Goal: Transaction & Acquisition: Download file/media

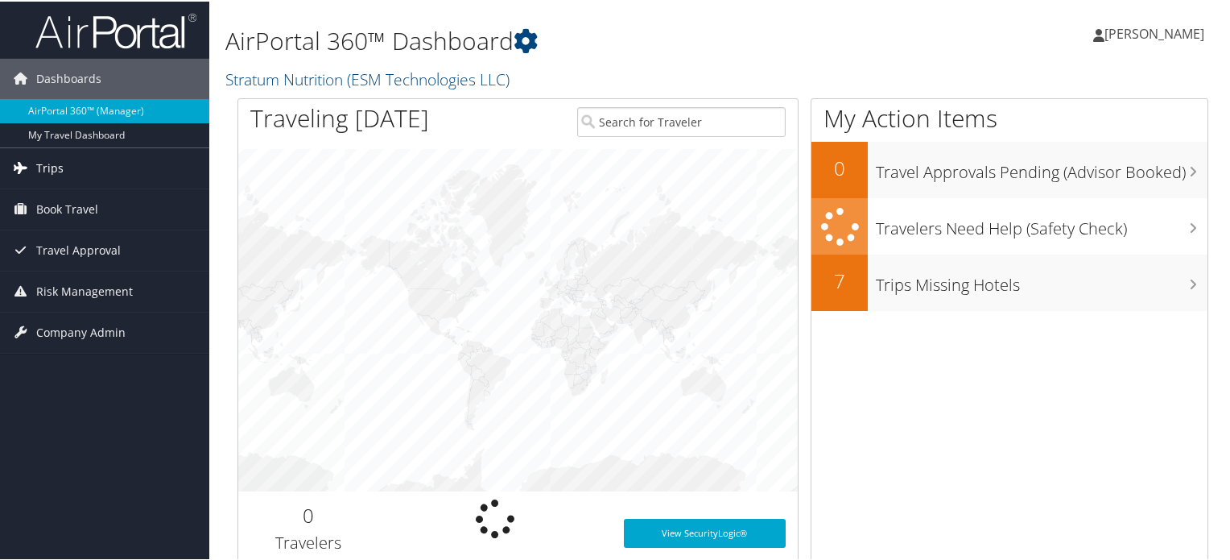
click at [96, 171] on link "Trips" at bounding box center [104, 167] width 209 height 40
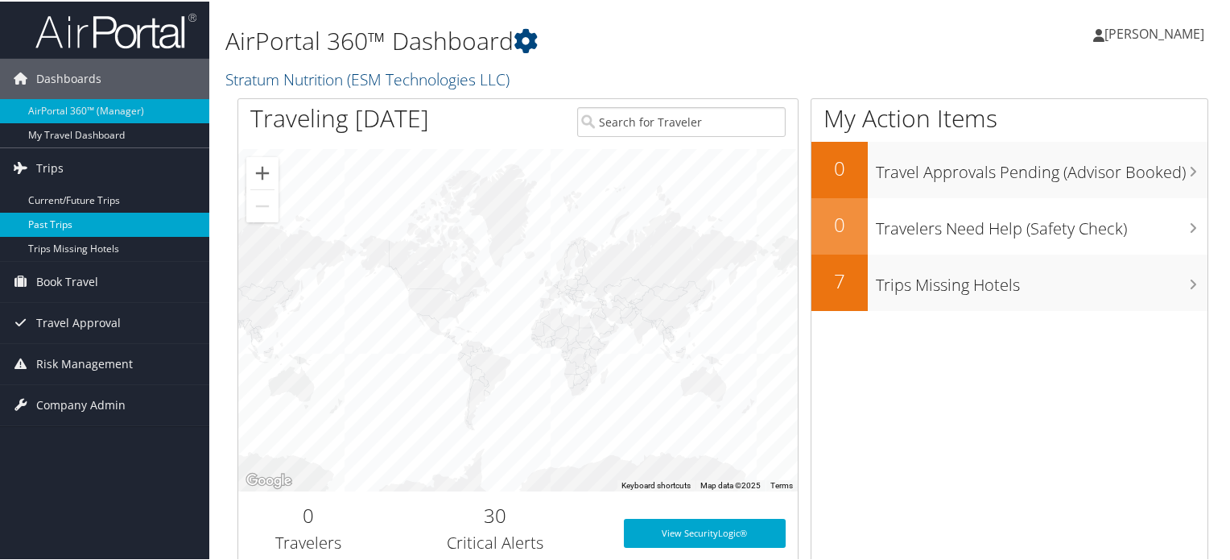
click at [84, 223] on link "Past Trips" at bounding box center [104, 223] width 209 height 24
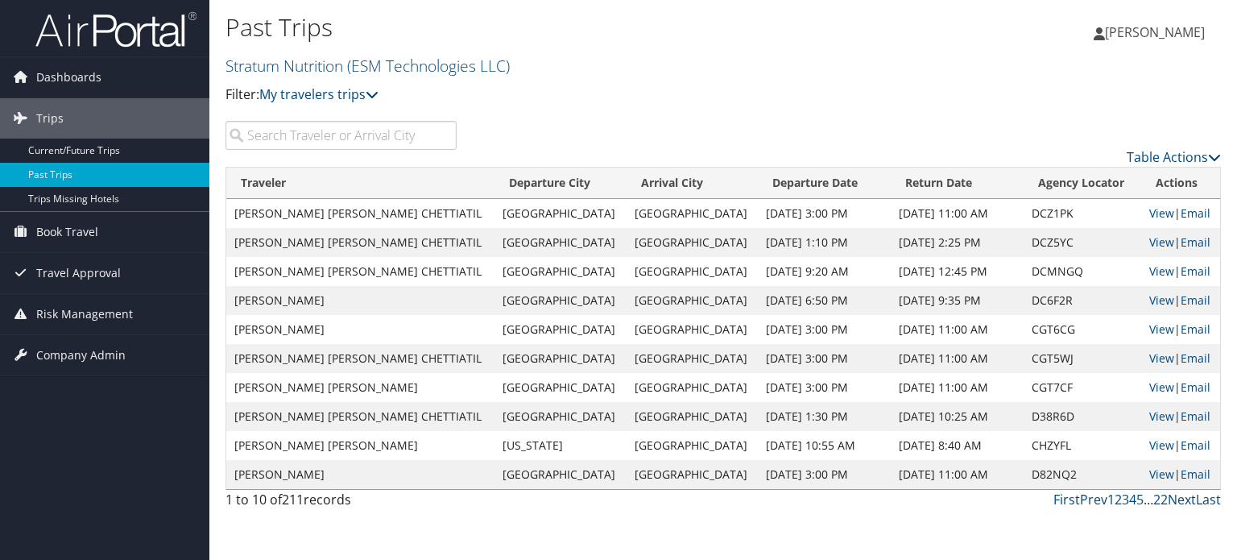
click at [376, 132] on input "search" at bounding box center [340, 135] width 231 height 29
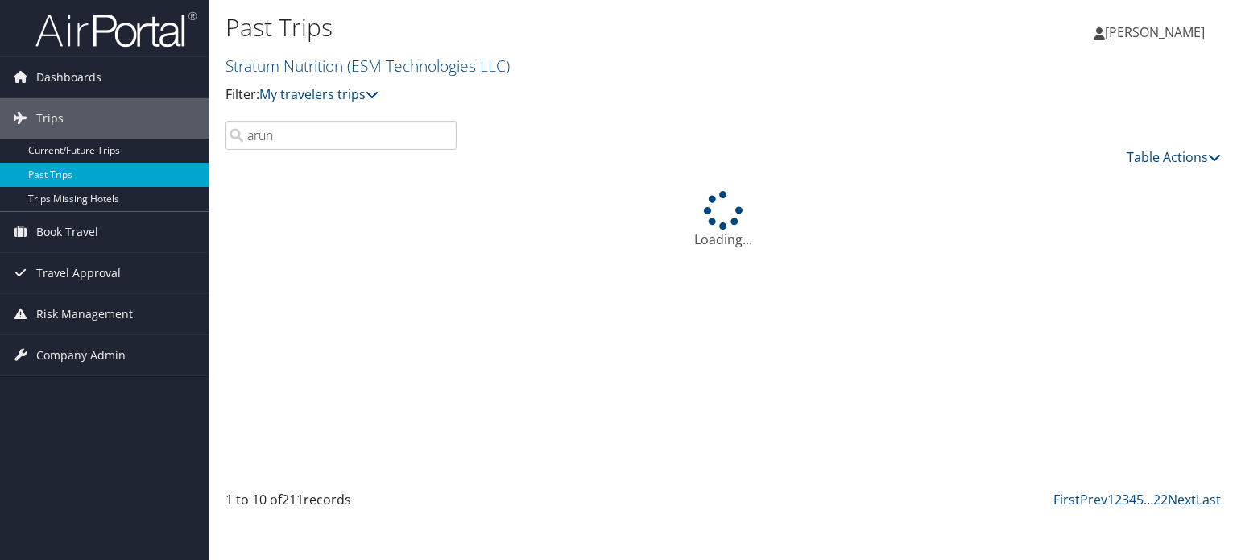
type input "arun"
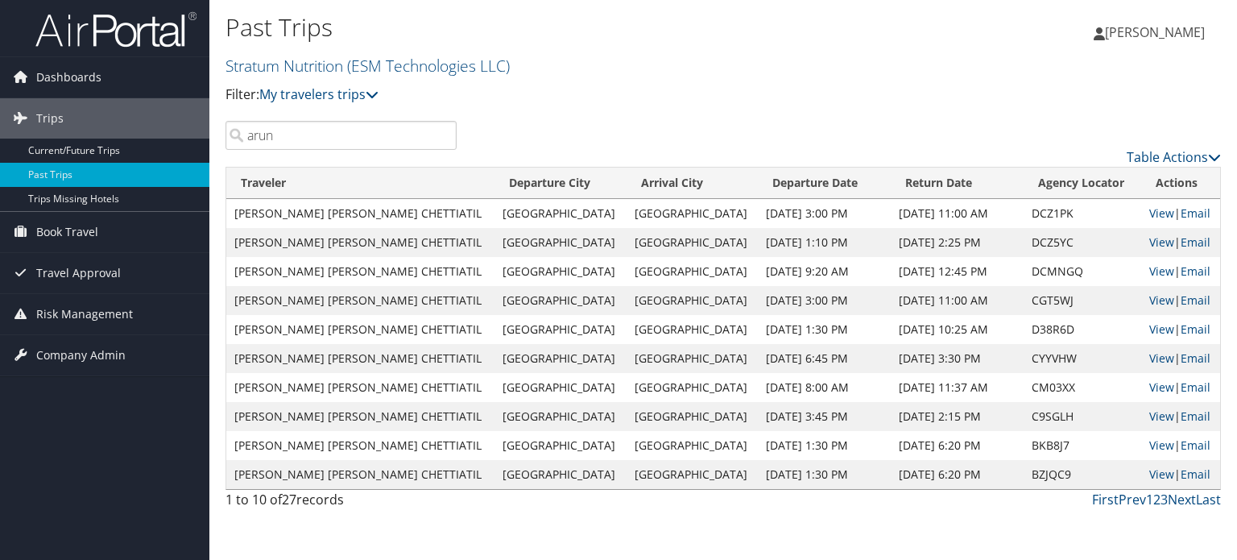
click at [494, 240] on td "Singapore" at bounding box center [559, 242] width 131 height 29
click at [1149, 238] on link "View" at bounding box center [1161, 241] width 25 height 15
click at [1149, 211] on link "View" at bounding box center [1161, 212] width 25 height 15
click at [1181, 499] on link "Next" at bounding box center [1181, 499] width 28 height 18
click at [1149, 502] on link "1" at bounding box center [1149, 499] width 7 height 18
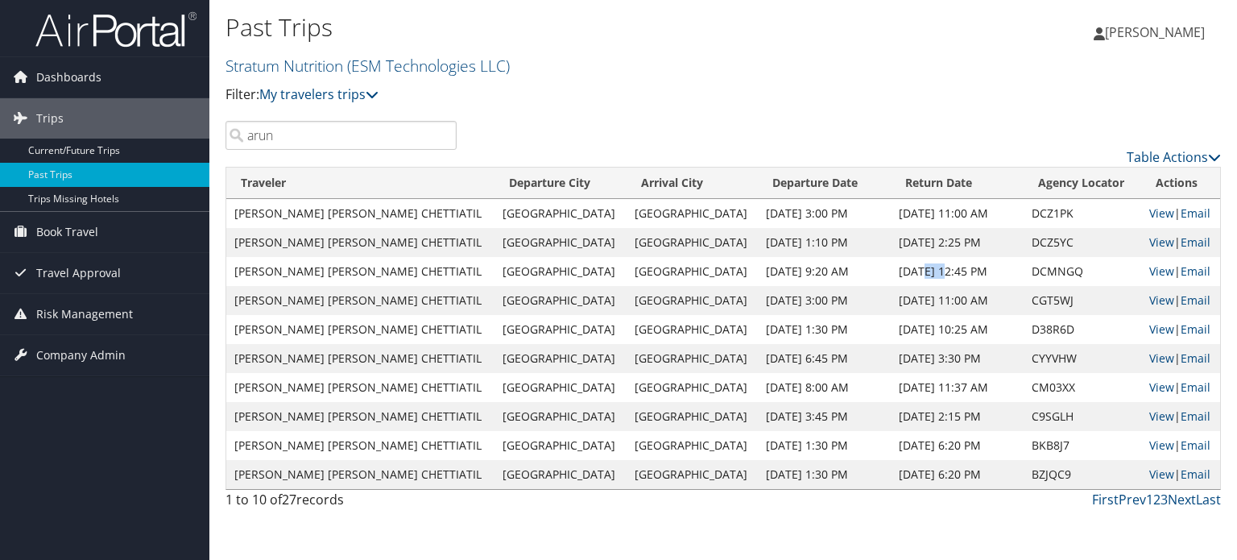
drag, startPoint x: 857, startPoint y: 269, endPoint x: 876, endPoint y: 268, distance: 19.3
click at [891, 268] on td "Sep 20, 2025 12:45 PM" at bounding box center [957, 271] width 133 height 29
click at [1149, 299] on link "View" at bounding box center [1161, 299] width 25 height 15
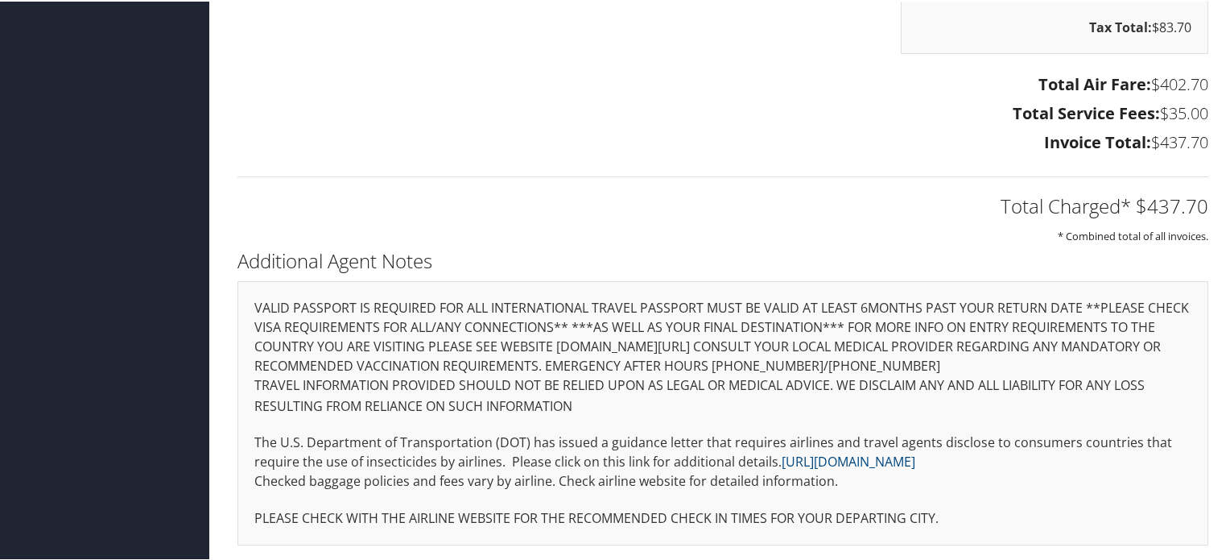
scroll to position [1027, 0]
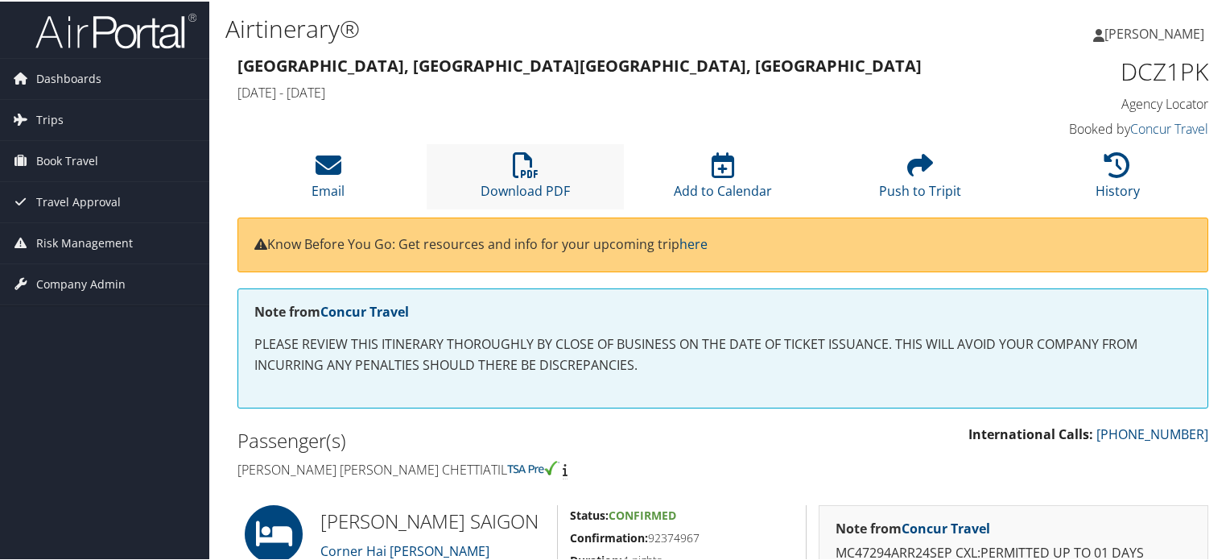
click at [544, 161] on li "Download PDF" at bounding box center [525, 175] width 197 height 65
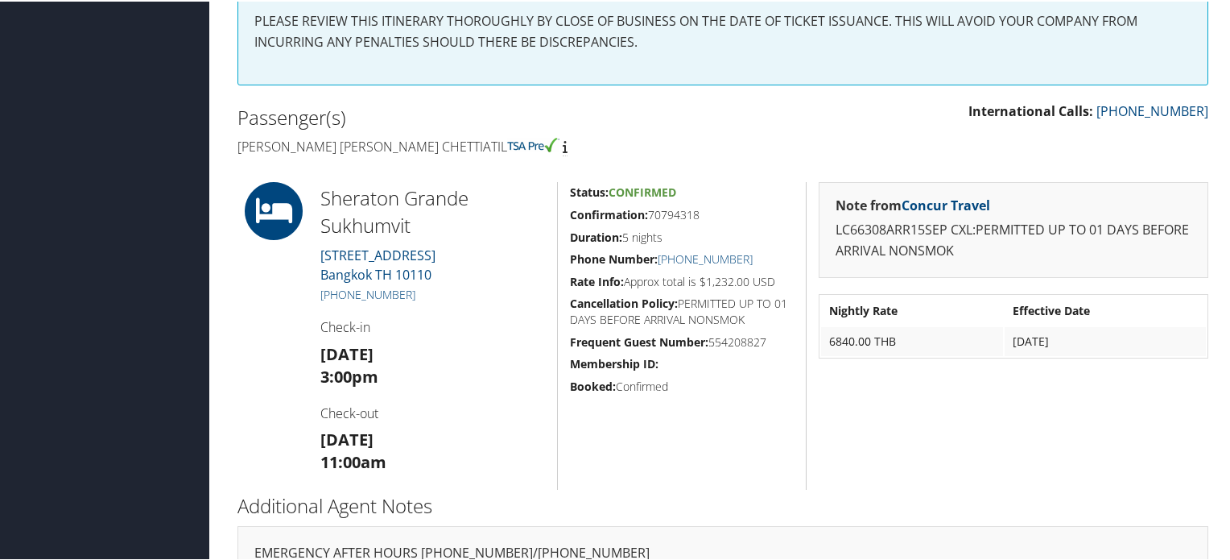
scroll to position [322, 0]
